Goal: Task Accomplishment & Management: Manage account settings

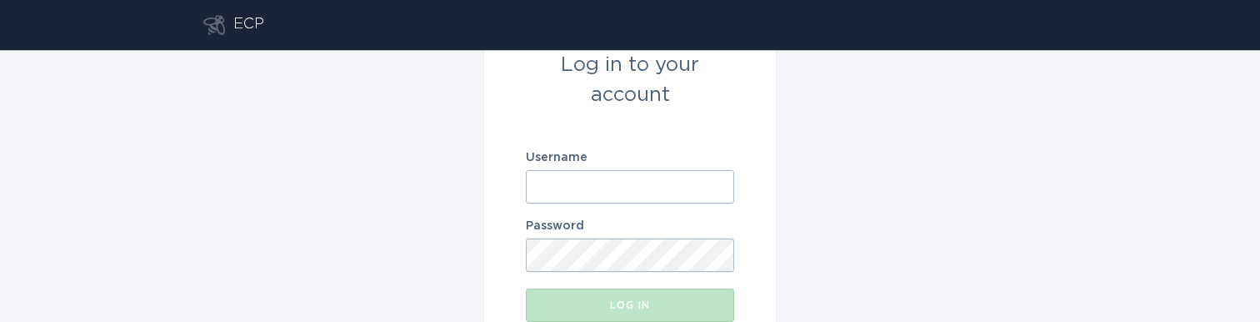
click at [679, 185] on input "Username" at bounding box center [630, 186] width 208 height 33
paste input "[EMAIL_ADDRESS][DOMAIN_NAME]"
type input "[EMAIL_ADDRESS][DOMAIN_NAME]"
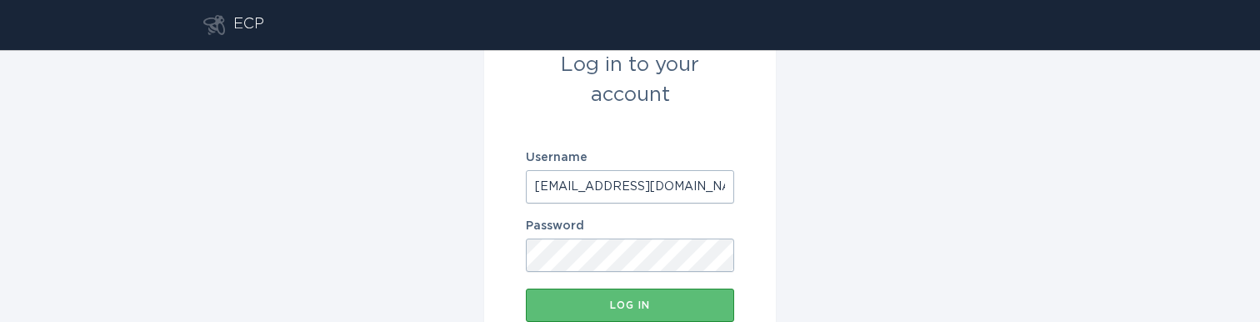
click at [589, 287] on form "Log in to your account Username [EMAIL_ADDRESS][DOMAIN_NAME] Password Log in" at bounding box center [630, 185] width 292 height 355
click at [586, 300] on div "Log in" at bounding box center [630, 305] width 192 height 10
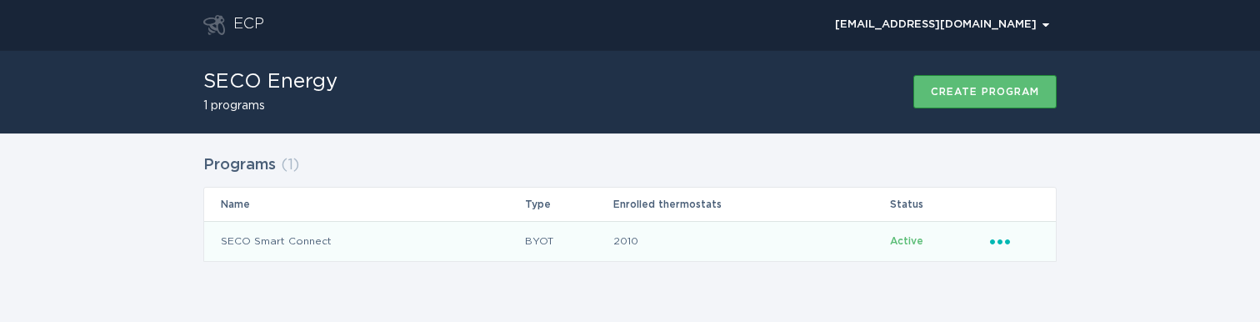
click at [1008, 245] on icon "Ellipsis" at bounding box center [1001, 239] width 23 height 14
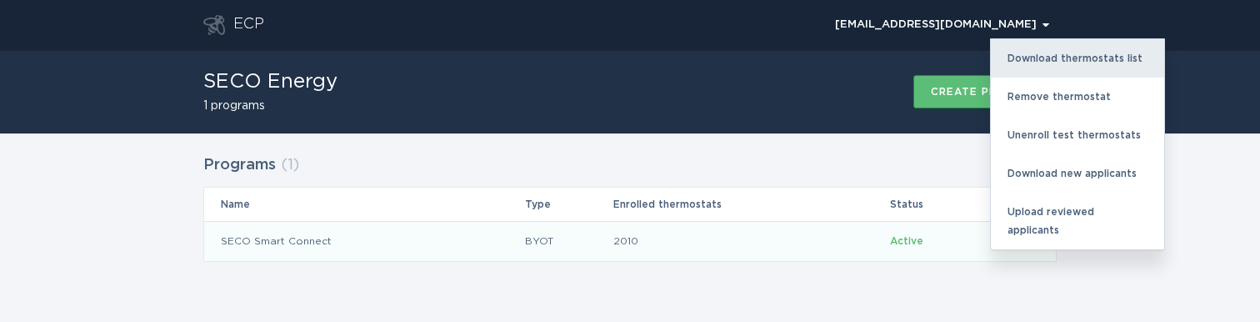
click at [1079, 58] on div "Download thermostats list" at bounding box center [1076, 58] width 173 height 38
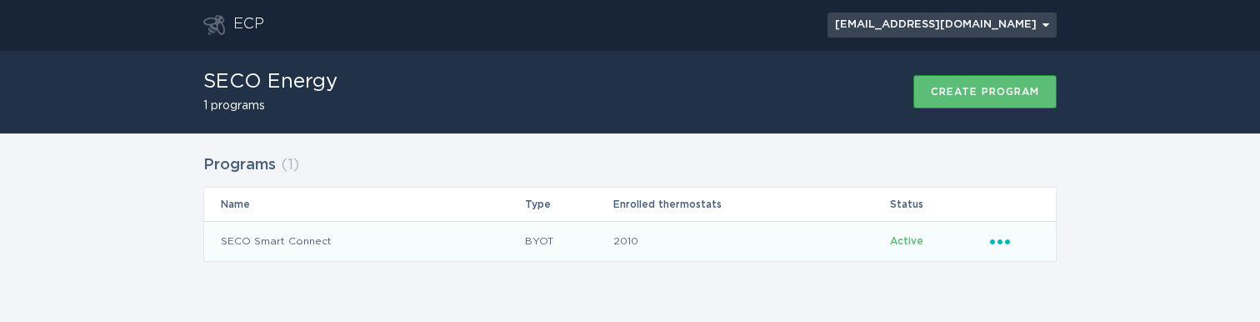
click at [1010, 21] on div "[EMAIL_ADDRESS][DOMAIN_NAME] Chevron" at bounding box center [942, 25] width 214 height 10
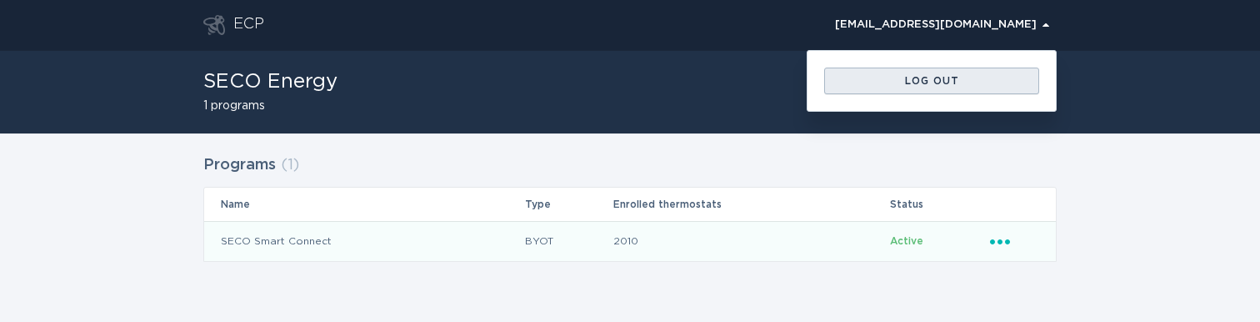
click at [980, 76] on div "Log out" at bounding box center [931, 81] width 198 height 10
